Goal: Task Accomplishment & Management: Manage account settings

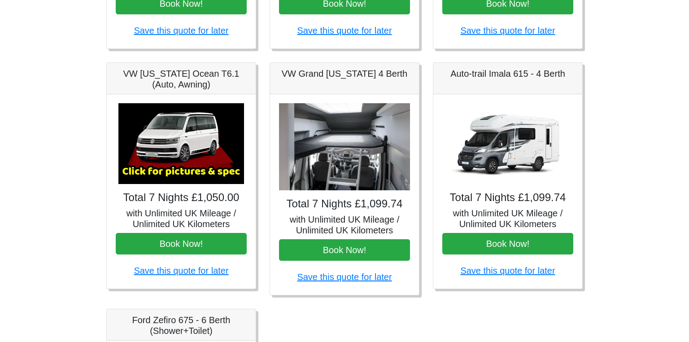
scroll to position [325, 0]
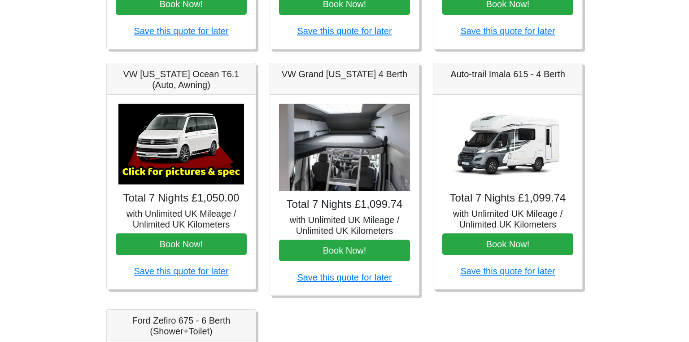
click at [511, 132] on img at bounding box center [508, 144] width 126 height 81
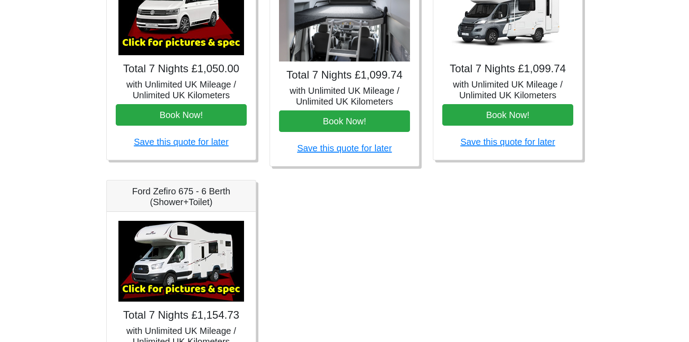
scroll to position [456, 0]
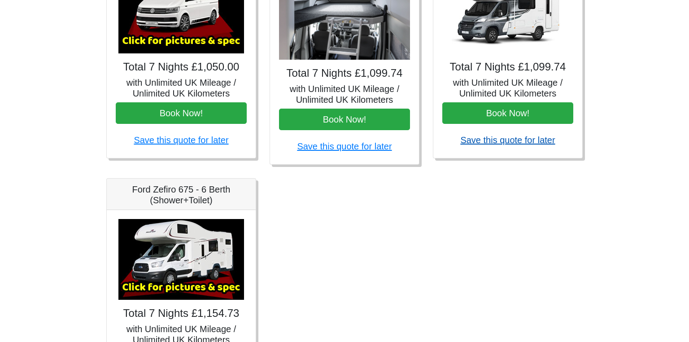
click at [512, 139] on link "Save this quote for later" at bounding box center [507, 140] width 95 height 10
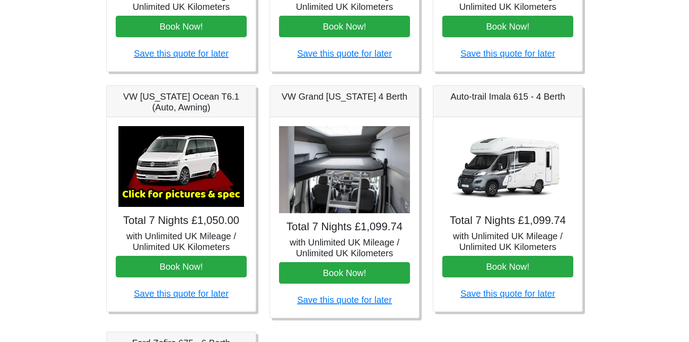
scroll to position [302, 0]
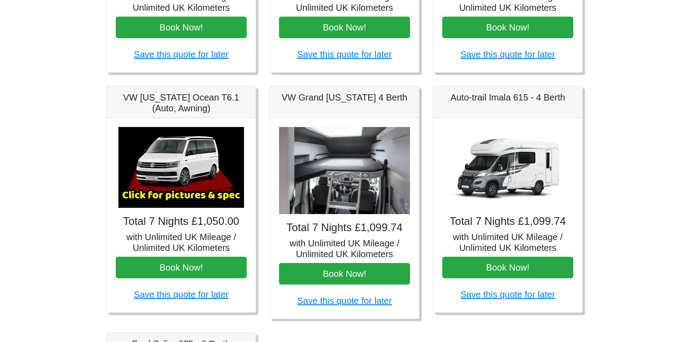
click at [531, 171] on img at bounding box center [508, 167] width 126 height 81
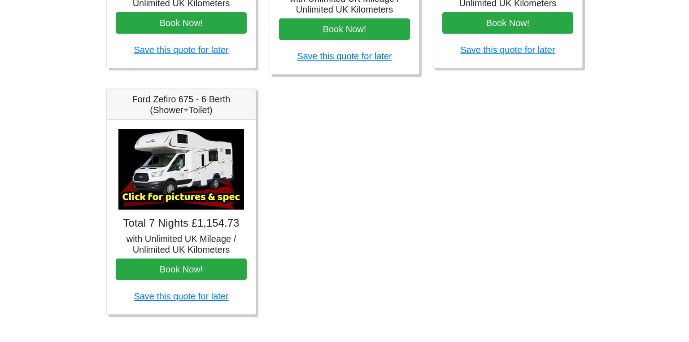
scroll to position [554, 0]
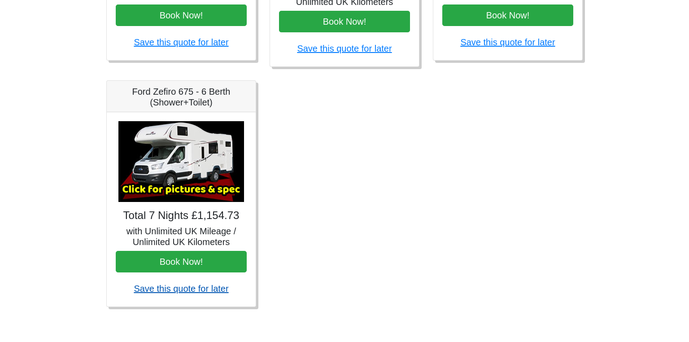
click at [180, 290] on link "Save this quote for later" at bounding box center [181, 289] width 95 height 10
